Goal: Task Accomplishment & Management: Use online tool/utility

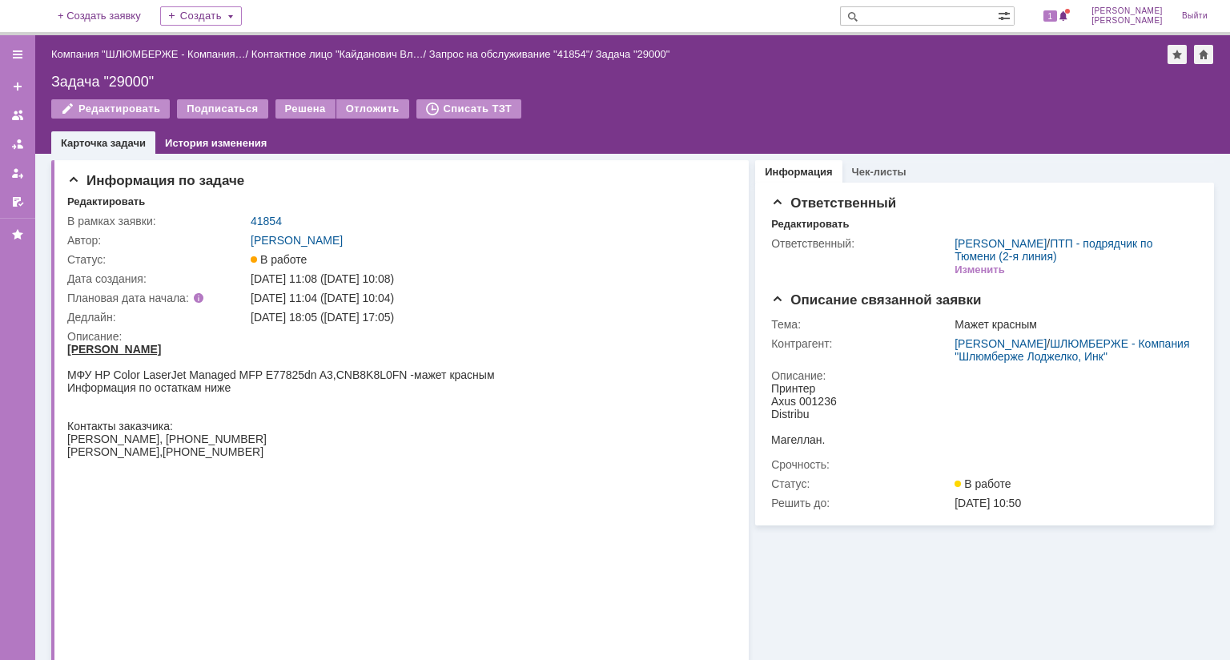
click at [19, 16] on img at bounding box center [19, 16] width 0 height 0
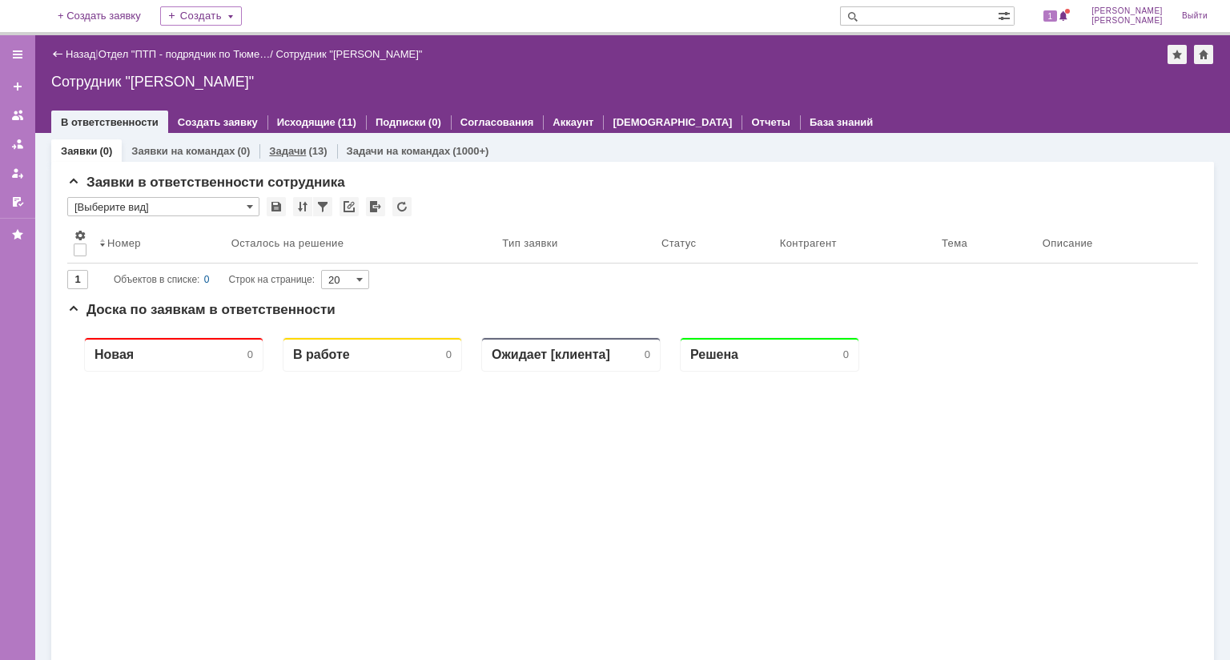
click at [321, 148] on div "(13)" at bounding box center [317, 151] width 18 height 12
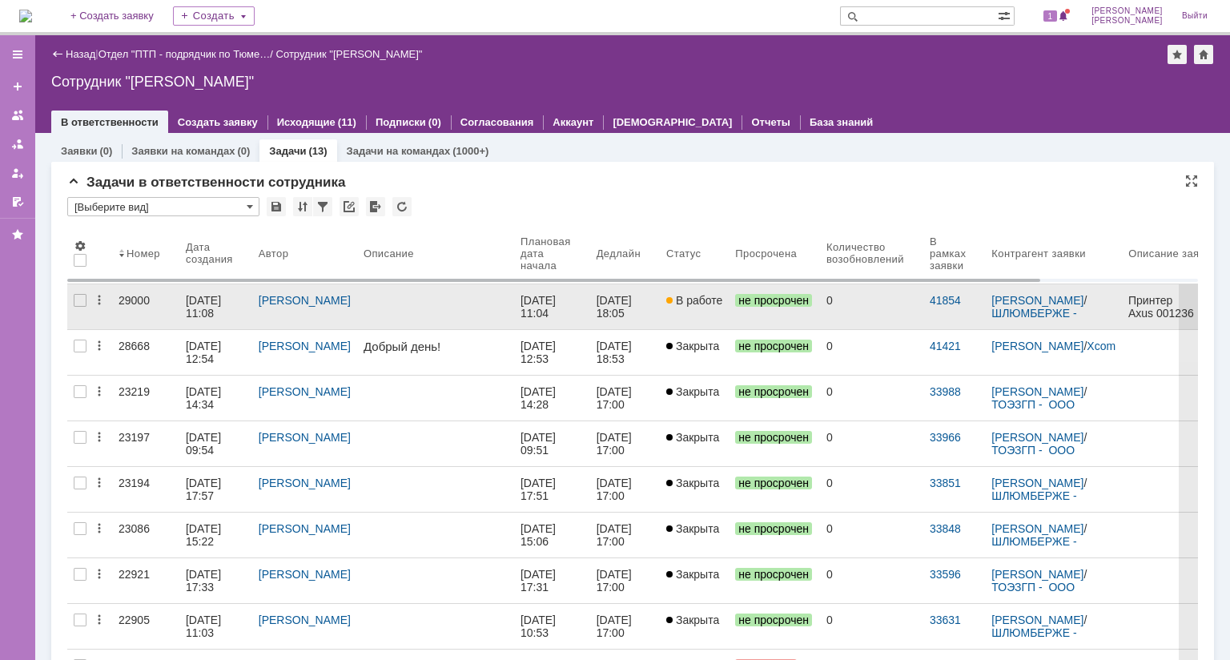
click at [145, 301] on div "29000" at bounding box center [146, 300] width 54 height 13
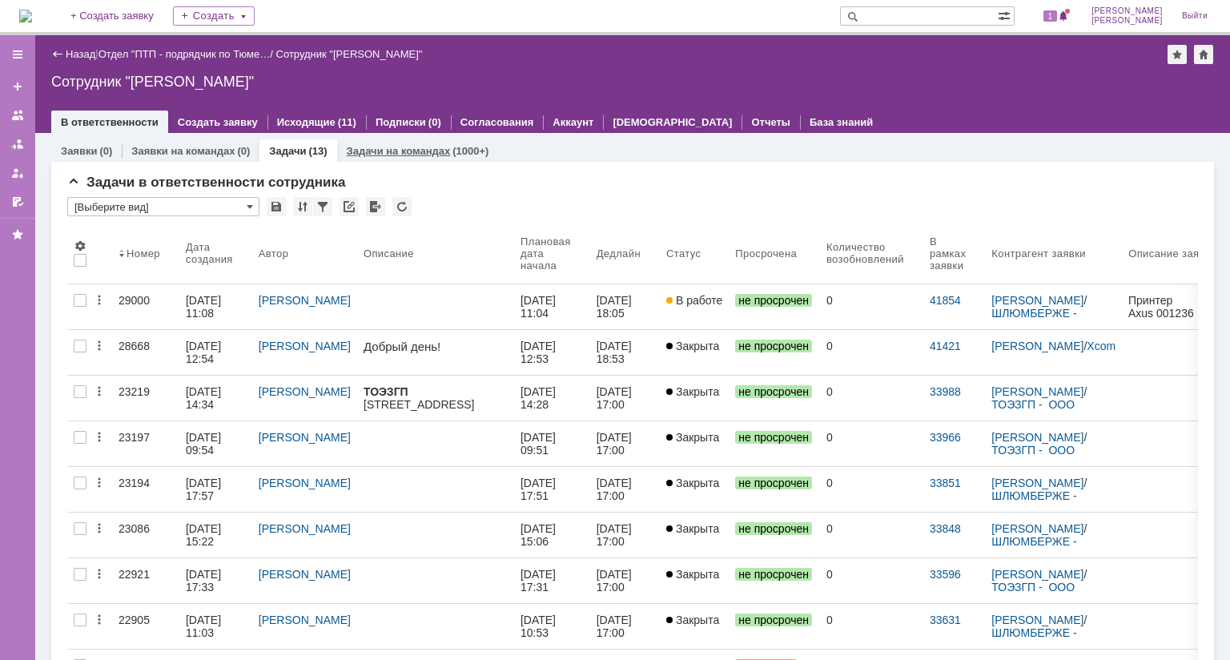
click at [375, 151] on link "Задачи на командах" at bounding box center [399, 151] width 104 height 12
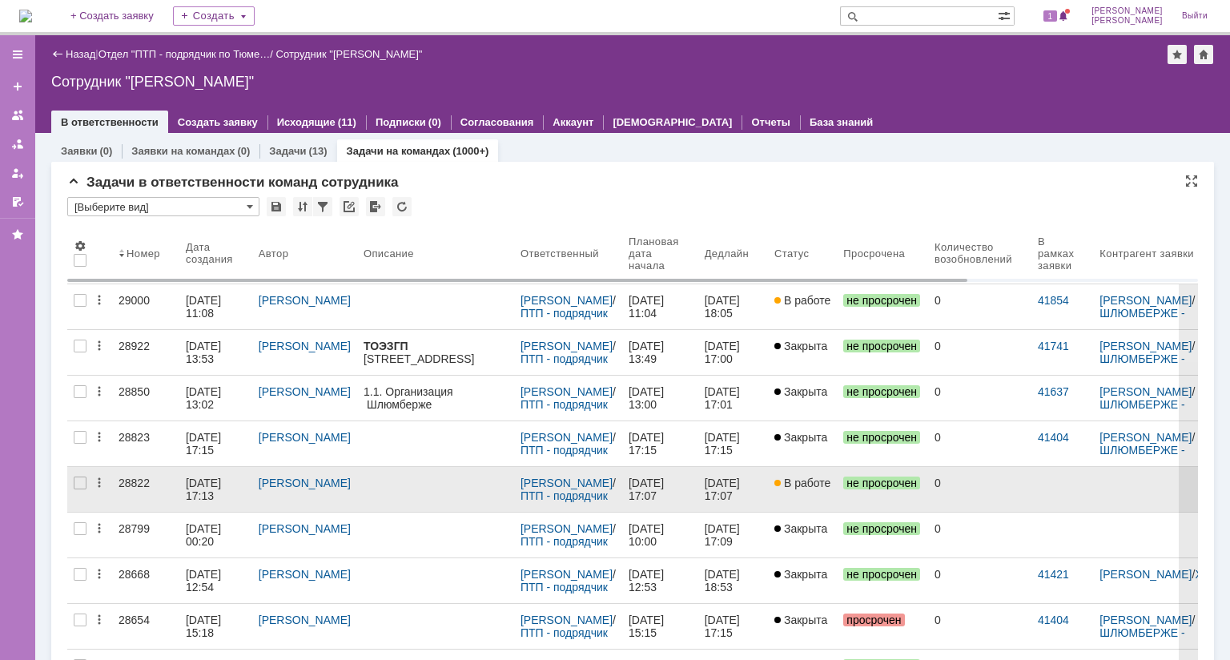
click at [135, 485] on div "28822" at bounding box center [146, 483] width 54 height 13
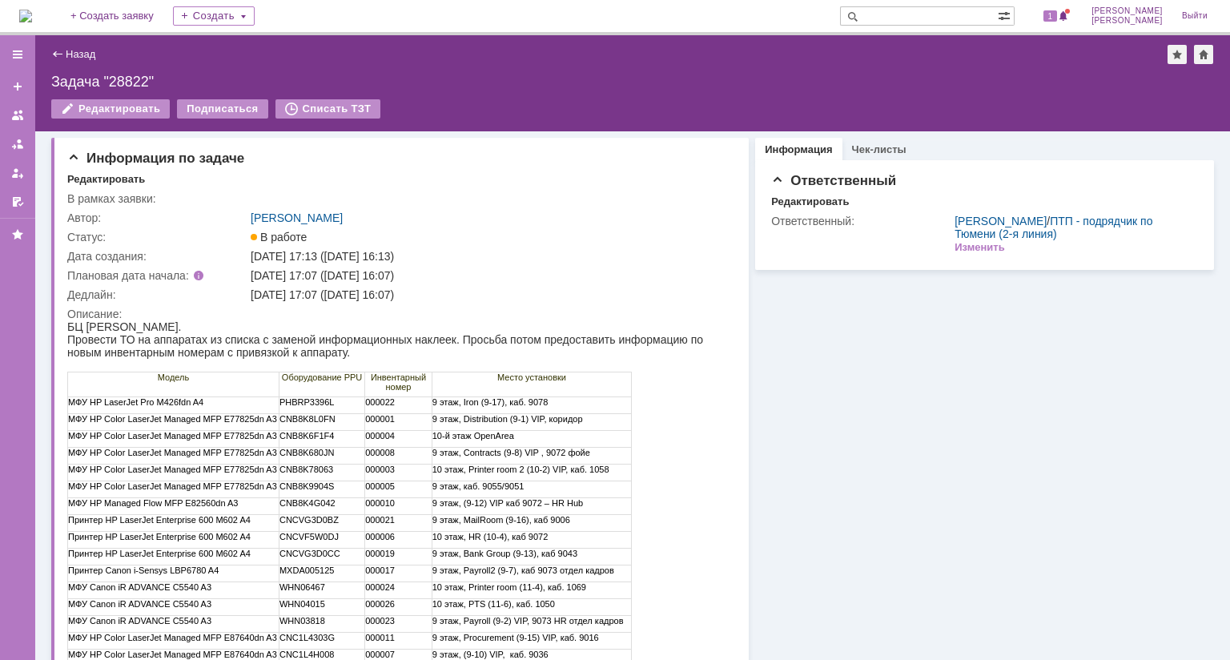
click at [868, 310] on div "Информация Чек-листы Ответственный Редактировать Ответственный: Найденова Анаст…" at bounding box center [981, 441] width 465 height 620
